Goal: Navigation & Orientation: Find specific page/section

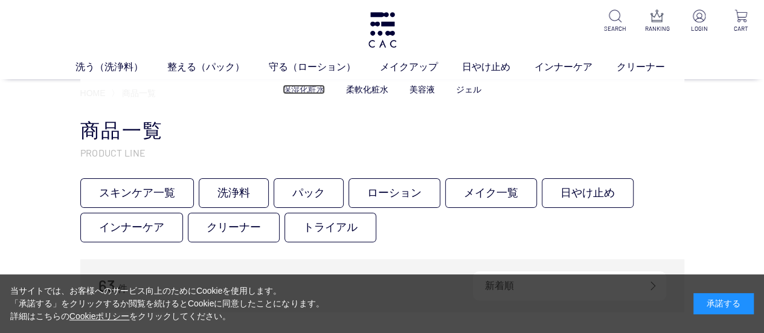
click at [308, 91] on link "保湿化粧水" at bounding box center [304, 90] width 42 height 10
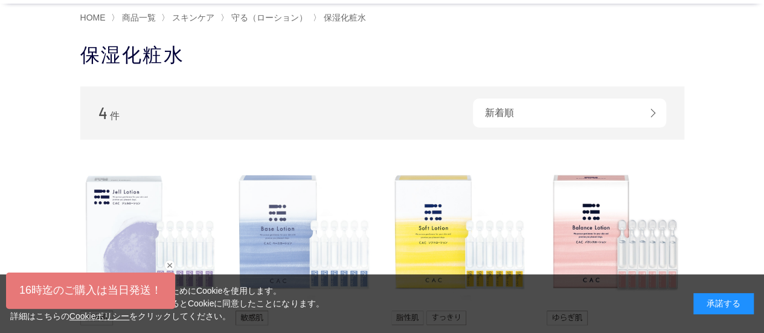
scroll to position [60, 0]
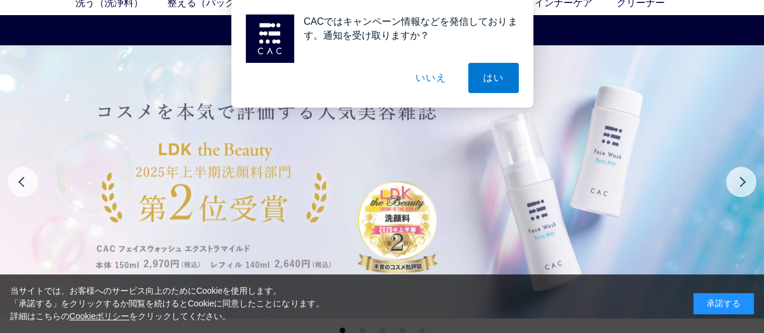
scroll to position [121, 0]
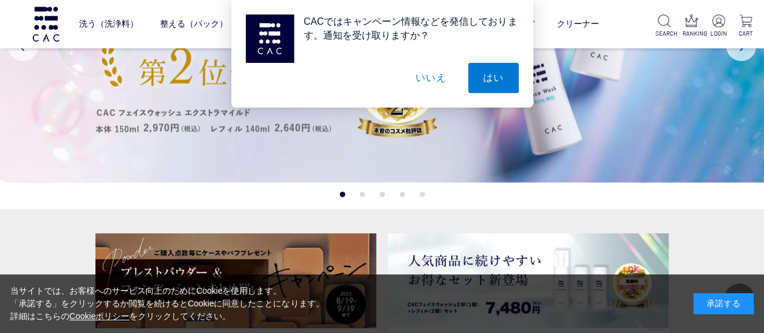
click at [434, 72] on button "いいえ" at bounding box center [430, 78] width 60 height 30
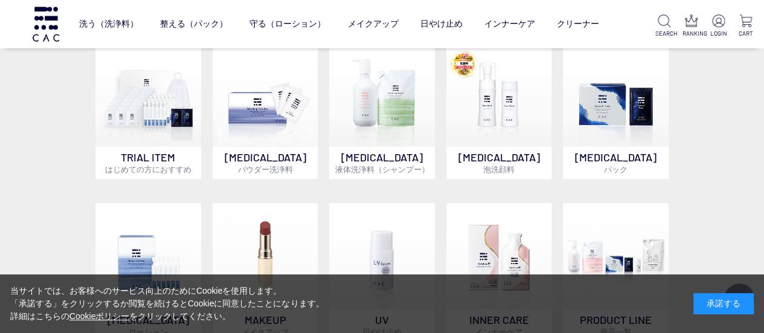
scroll to position [544, 0]
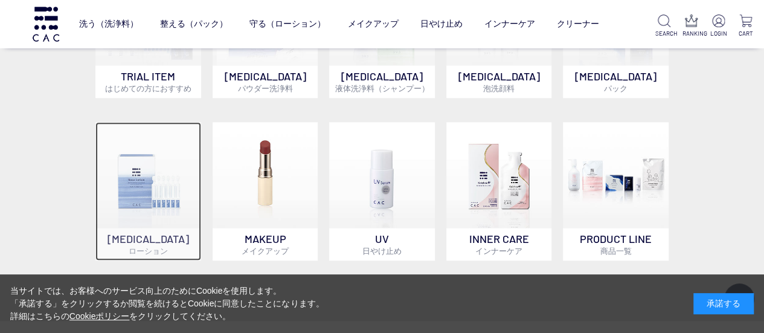
click at [138, 165] on img at bounding box center [148, 175] width 106 height 106
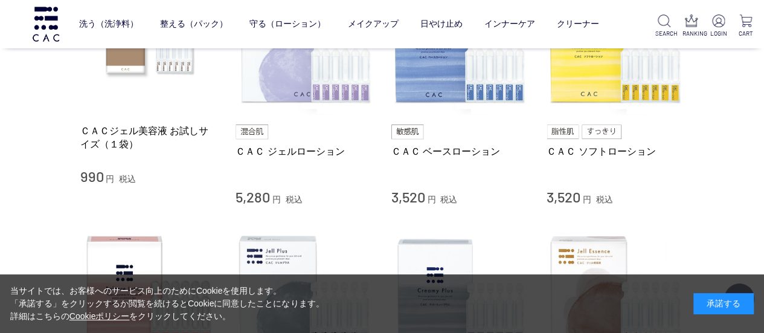
scroll to position [302, 0]
